Goal: Information Seeking & Learning: Learn about a topic

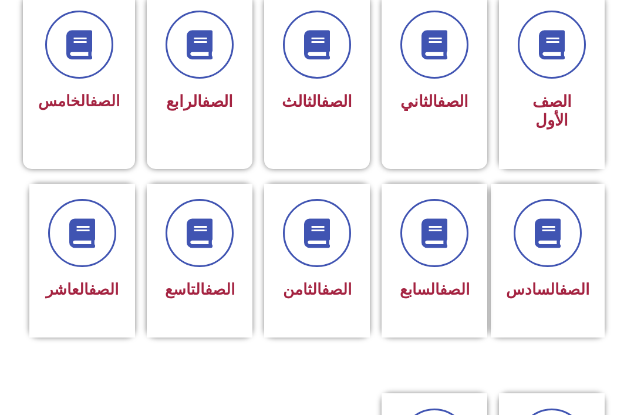
scroll to position [359, 0]
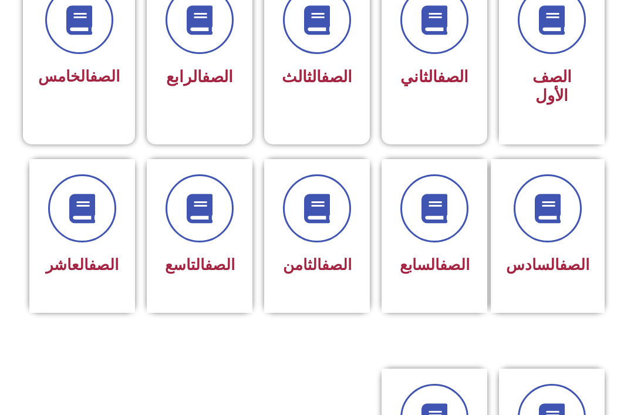
click at [216, 229] on span at bounding box center [200, 208] width 68 height 68
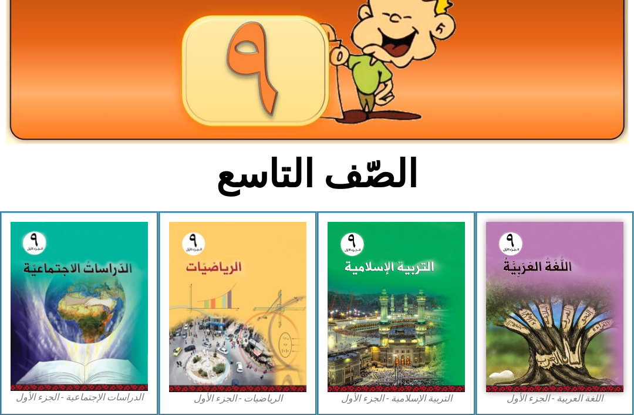
scroll to position [123, 0]
click at [397, 302] on img at bounding box center [396, 307] width 137 height 170
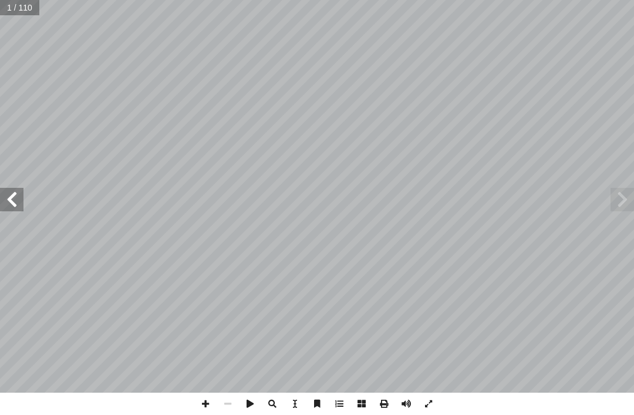
click at [14, 12] on input "text" at bounding box center [20, 7] width 40 height 15
type input "**"
click at [19, 193] on span at bounding box center [11, 199] width 23 height 23
click at [20, 193] on span at bounding box center [11, 199] width 23 height 23
click at [16, 201] on span at bounding box center [11, 199] width 23 height 23
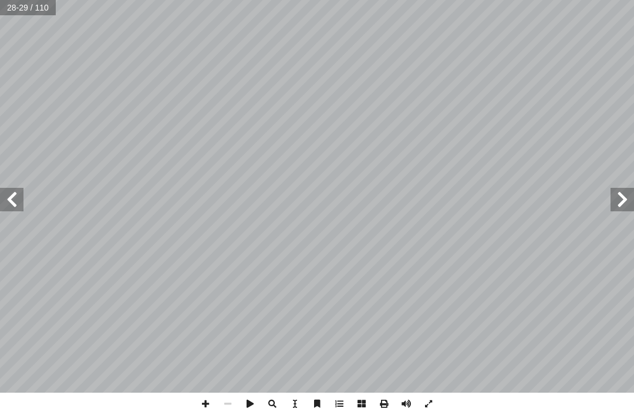
click at [14, 203] on span at bounding box center [11, 199] width 23 height 23
click at [22, 199] on span at bounding box center [11, 199] width 23 height 23
